Goal: Communication & Community: Answer question/provide support

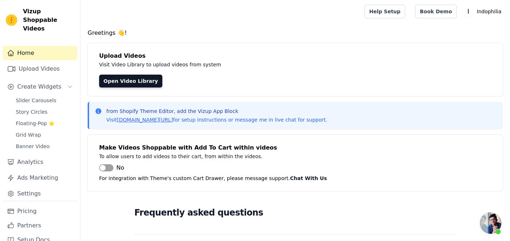
scroll to position [1630, 0]
click at [30, 204] on link "Pricing" at bounding box center [40, 211] width 74 height 14
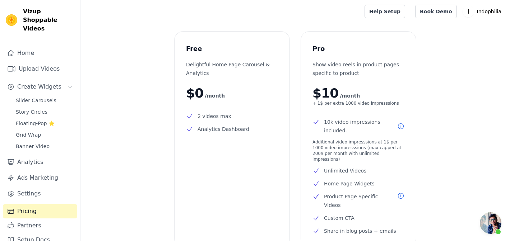
scroll to position [1630, 0]
click at [487, 222] on span "Open chat" at bounding box center [490, 223] width 22 height 22
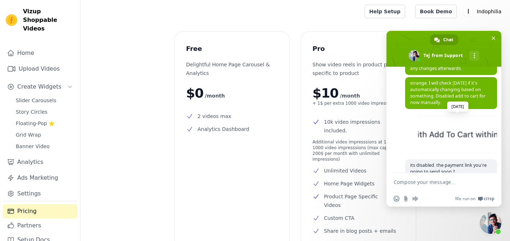
scroll to position [1637, 0]
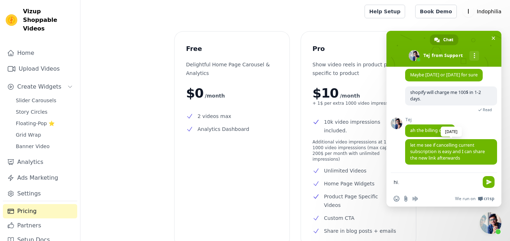
type textarea "hi."
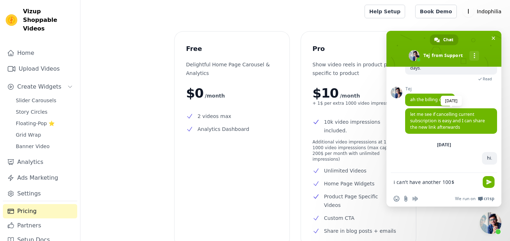
scroll to position [1668, 0]
type textarea "i can't have another 100$ deducted."
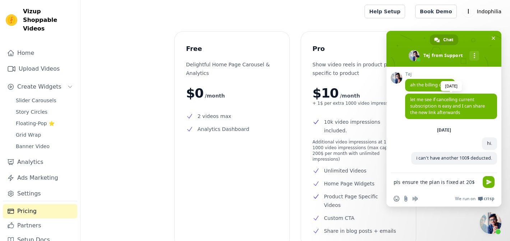
scroll to position [1684, 0]
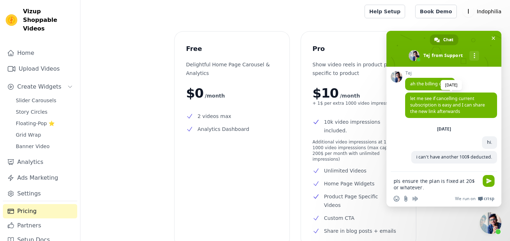
type textarea "pls ensure the plan is fixed at 20$ or whatever."
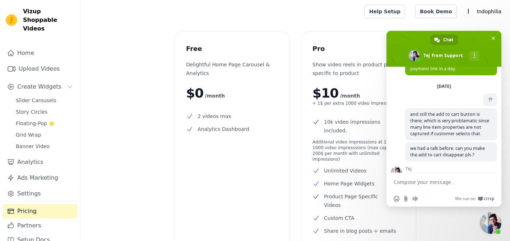
scroll to position [1307, 0]
click at [433, 71] on span "I will create and share the new payment link in a day." at bounding box center [442, 64] width 64 height 13
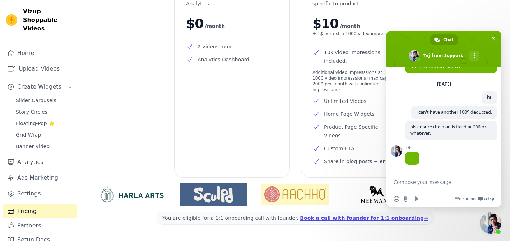
scroll to position [88, 0]
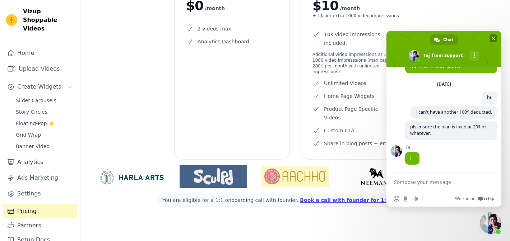
click at [493, 38] on span "Close chat" at bounding box center [493, 39] width 4 height 4
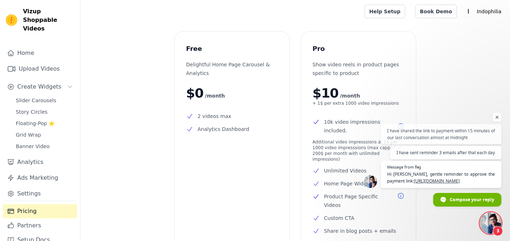
scroll to position [1757, 0]
click at [414, 174] on span "Hi Harsh, gentle reminder to approve the payment link: https://app.shopgracias.…" at bounding box center [440, 178] width 109 height 14
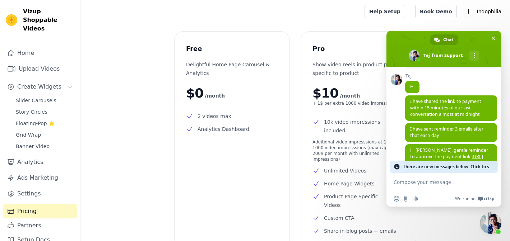
scroll to position [1819, 0]
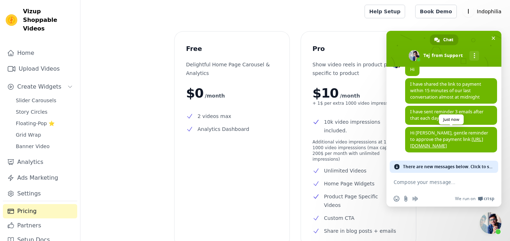
click at [449, 140] on link "[URL][DOMAIN_NAME]" at bounding box center [446, 142] width 73 height 13
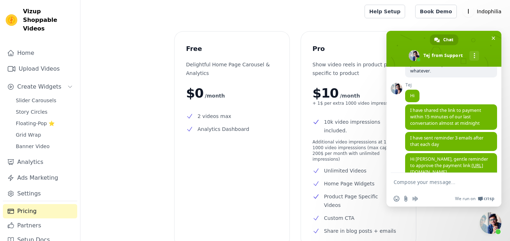
scroll to position [1850, 0]
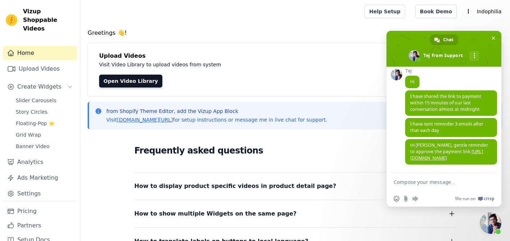
scroll to position [1807, 0]
type textarea "done. perfect. thank you."
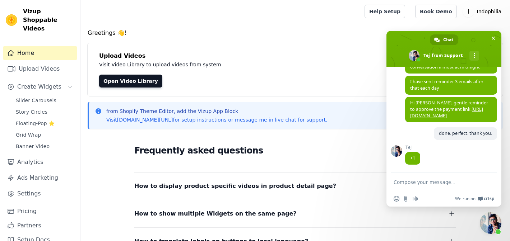
scroll to position [1748, 0]
